Goal: Information Seeking & Learning: Learn about a topic

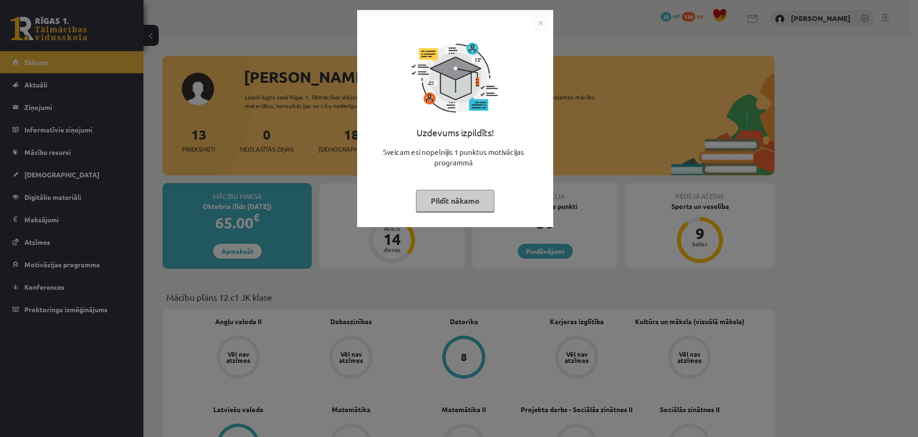
click at [465, 197] on button "Pildīt nākamo" at bounding box center [455, 201] width 78 height 22
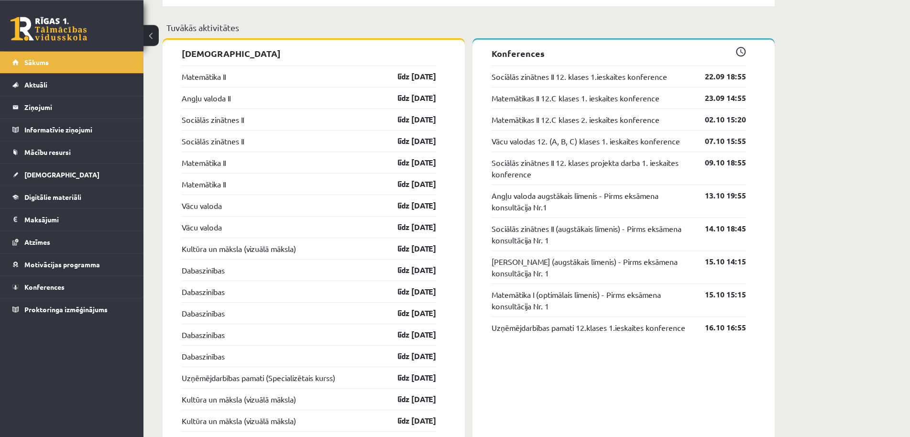
scroll to position [829, 0]
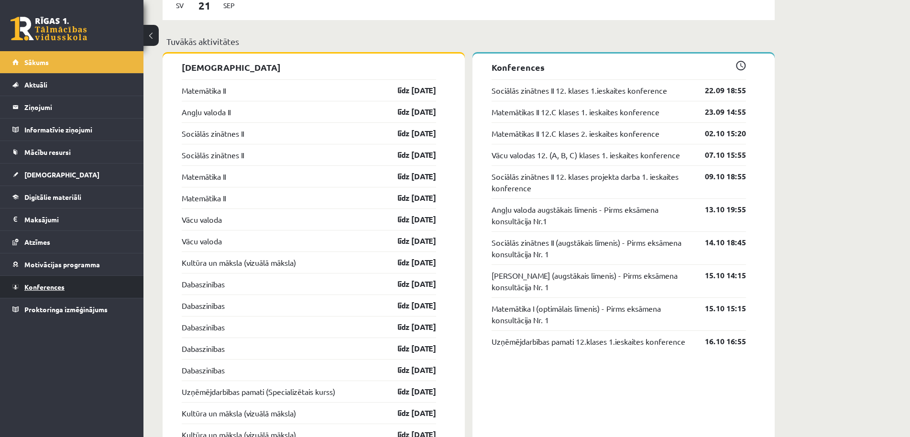
click at [84, 290] on link "Konferences" at bounding box center [71, 287] width 119 height 22
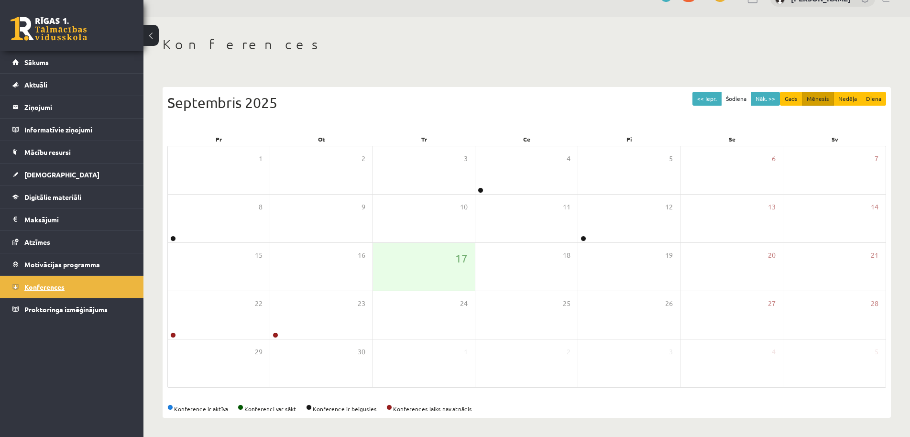
scroll to position [20, 0]
click at [106, 311] on span "Proktoringa izmēģinājums" at bounding box center [65, 309] width 83 height 9
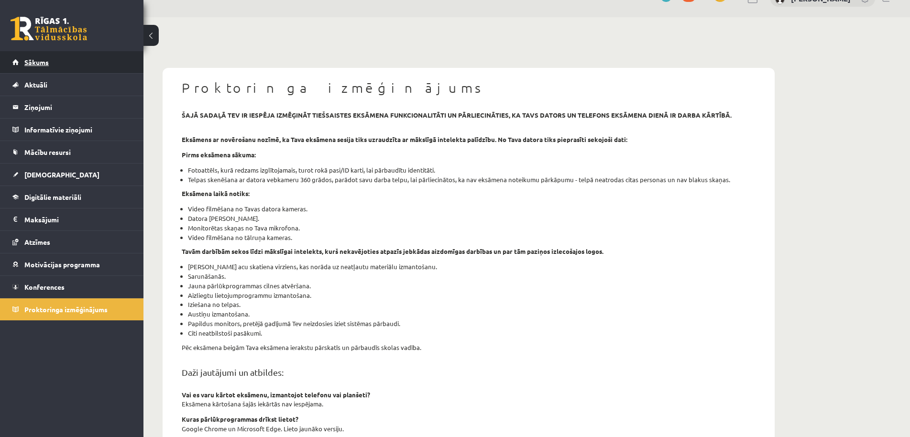
click at [59, 60] on link "Sākums" at bounding box center [71, 62] width 119 height 22
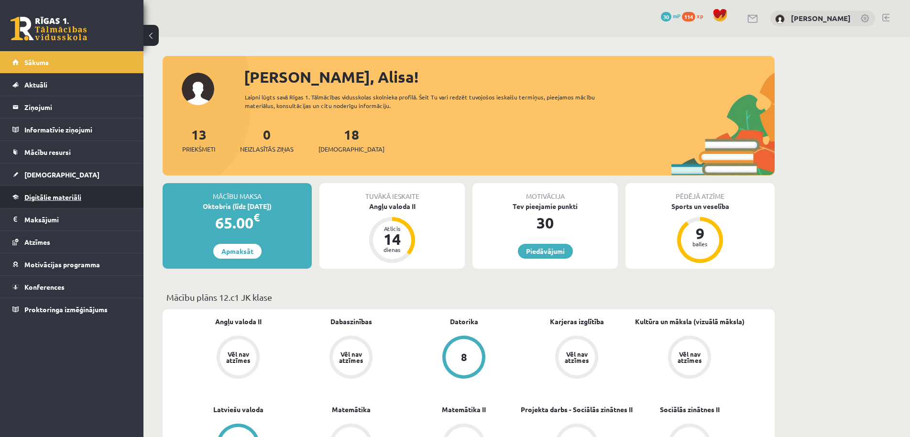
click at [92, 197] on link "Digitālie materiāli" at bounding box center [71, 197] width 119 height 22
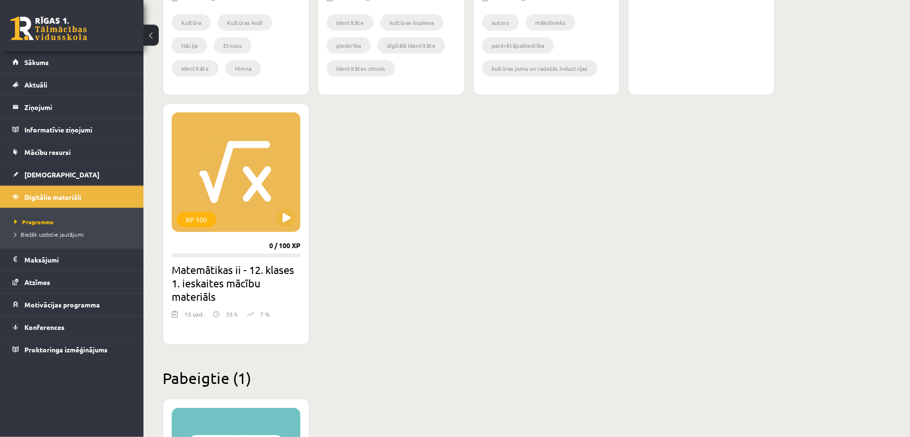
scroll to position [1122, 0]
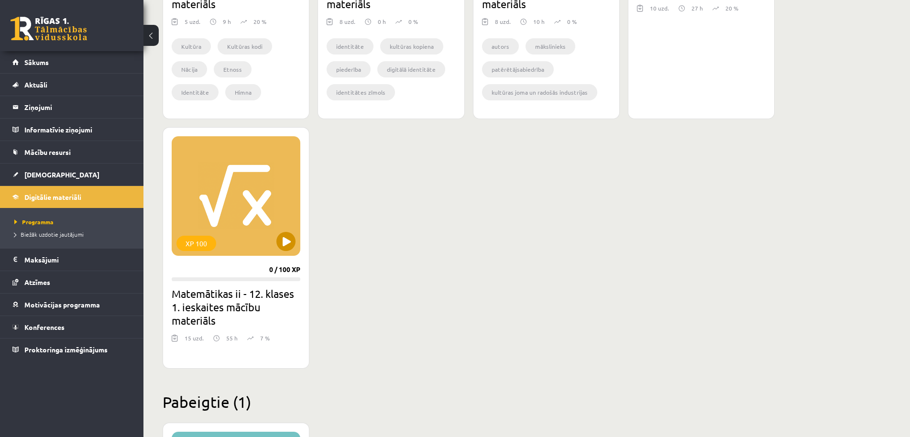
click at [241, 200] on div "XP 100" at bounding box center [236, 196] width 129 height 120
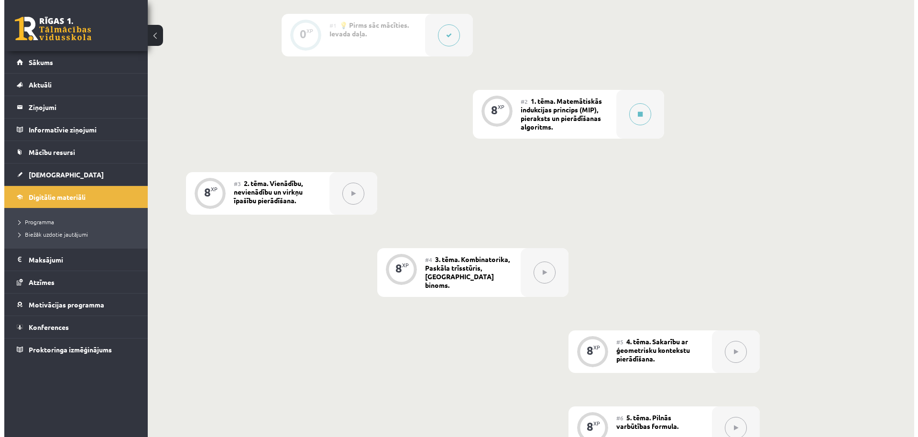
scroll to position [146, 0]
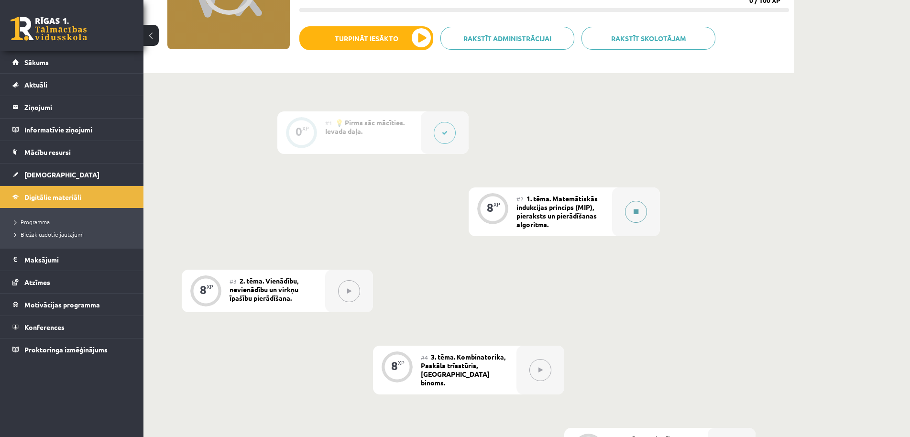
click at [636, 215] on button at bounding box center [636, 212] width 22 height 22
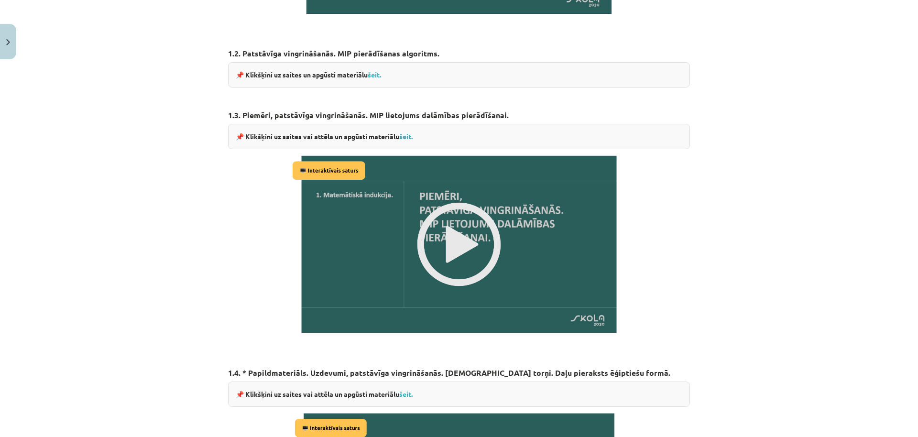
scroll to position [800, 0]
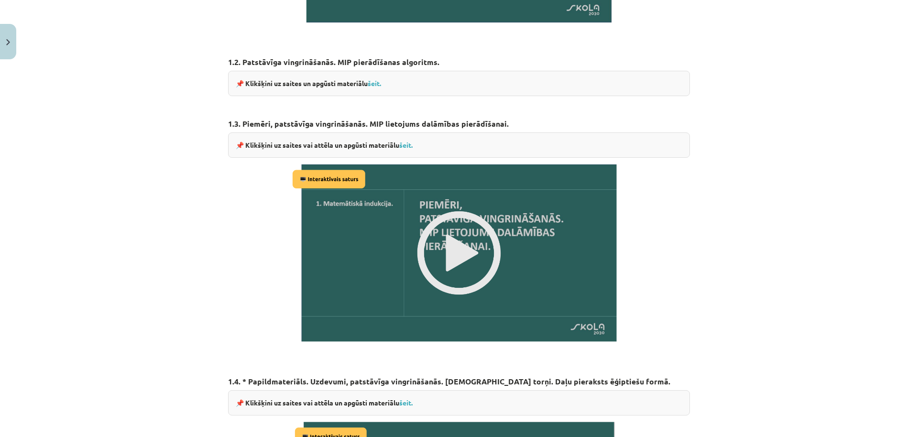
click at [404, 137] on div "📌 Klikšķini uz saites vai attēla un apgūsti materiālu šeit." at bounding box center [459, 144] width 462 height 25
click at [402, 141] on link "šeit." at bounding box center [405, 145] width 13 height 9
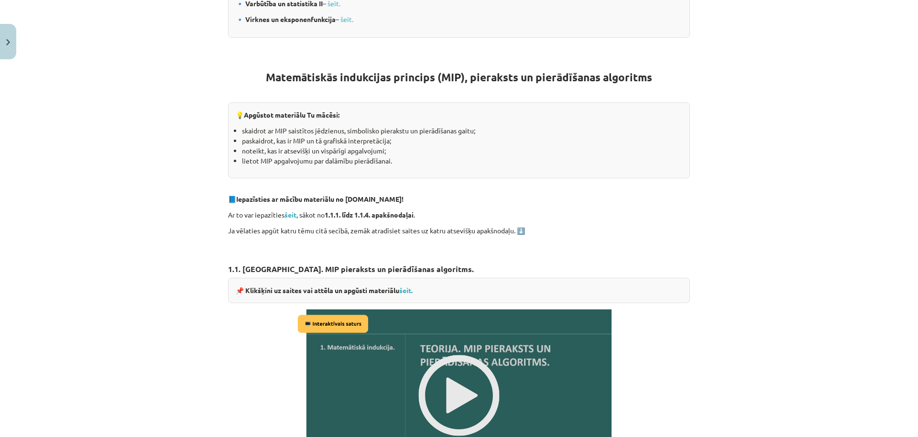
scroll to position [66, 0]
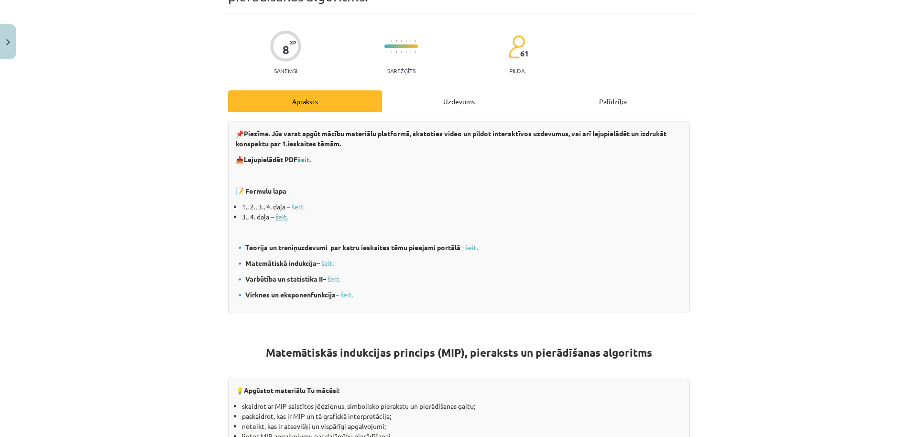
click at [278, 218] on link "šeit." at bounding box center [281, 216] width 13 height 9
click at [295, 209] on link "šeit." at bounding box center [298, 206] width 13 height 9
